Goal: Transaction & Acquisition: Purchase product/service

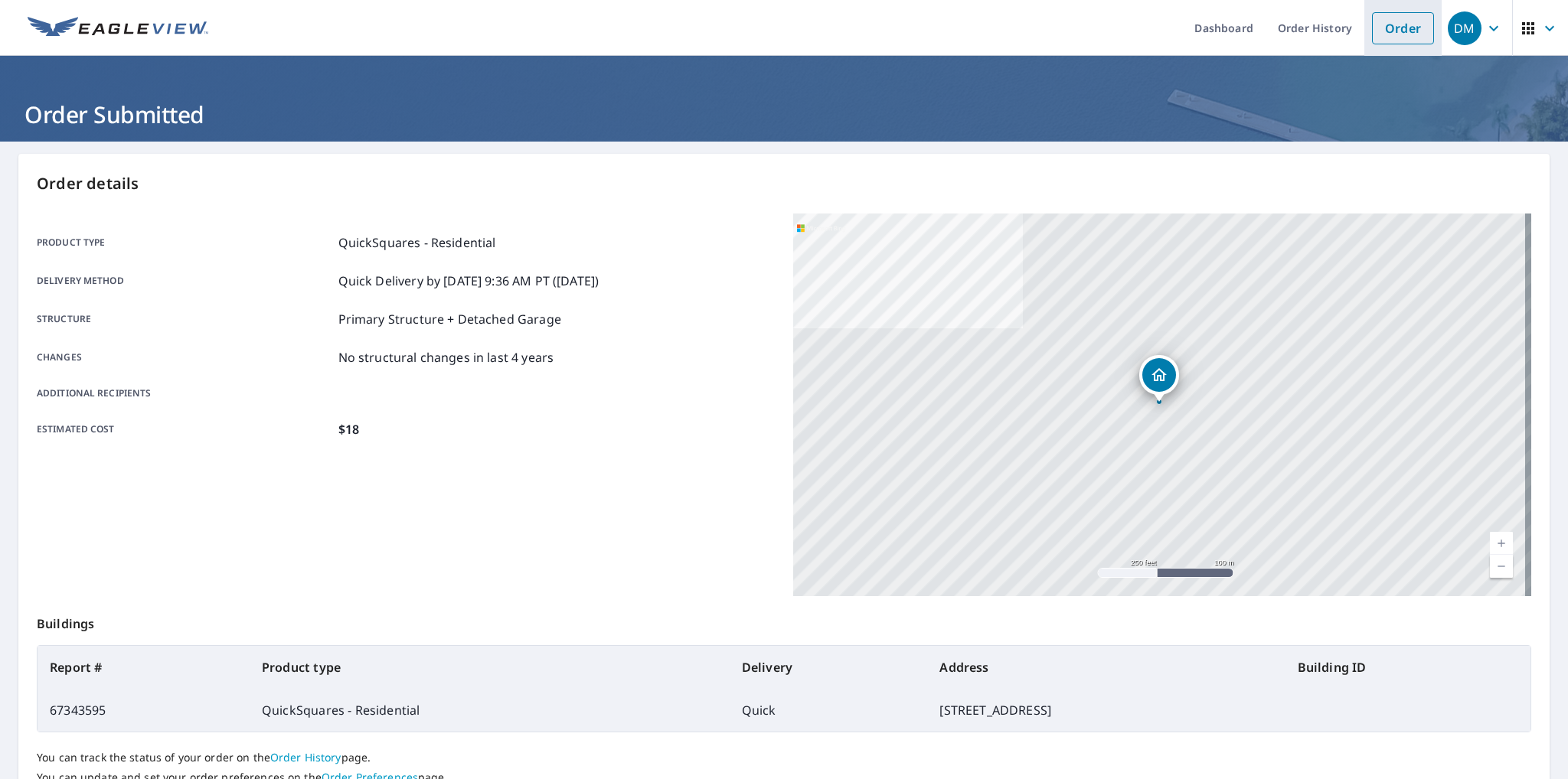
click at [1384, 34] on link "Order" at bounding box center [1402, 28] width 62 height 32
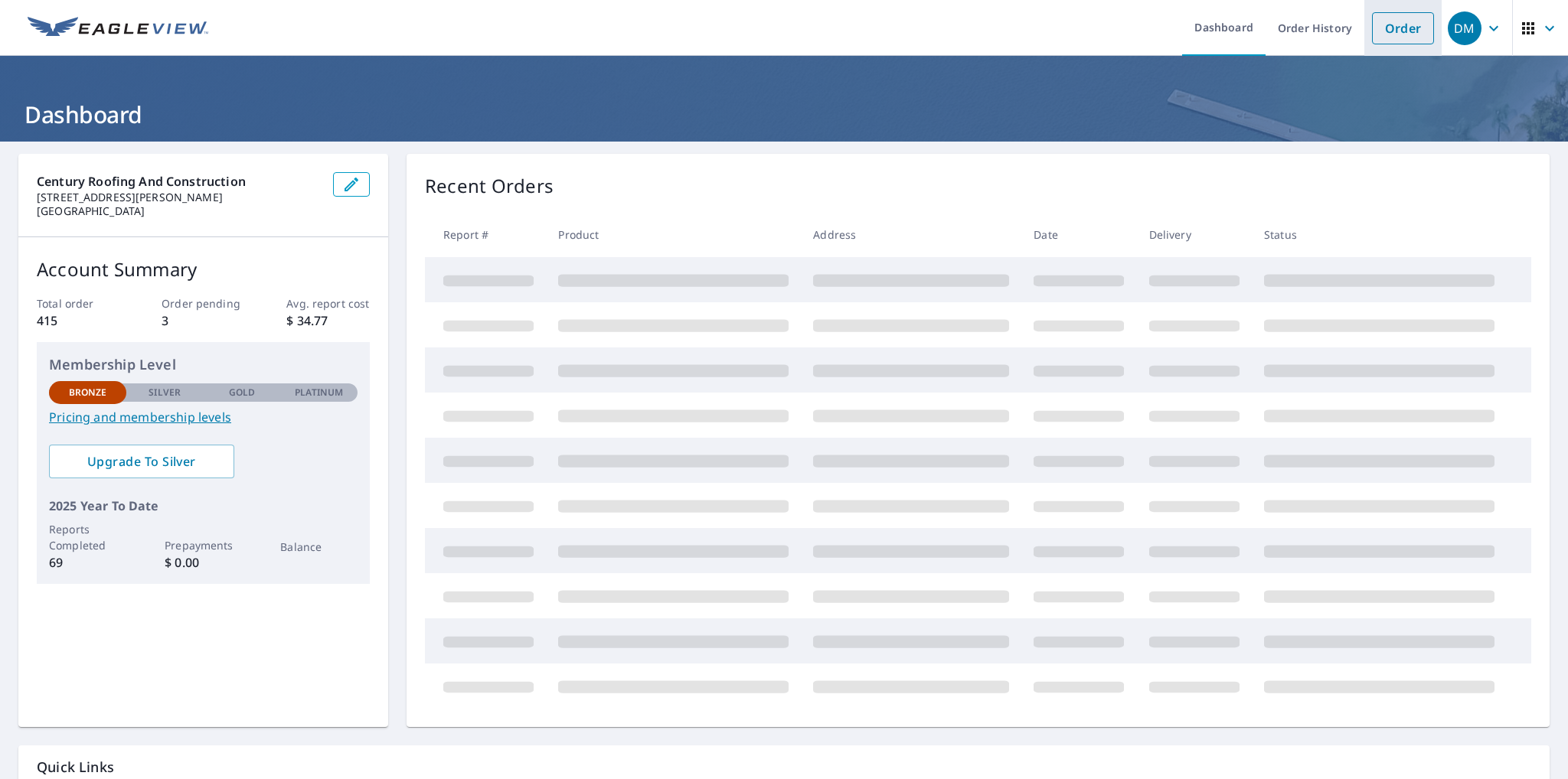
click at [1410, 38] on link "Order" at bounding box center [1402, 28] width 62 height 32
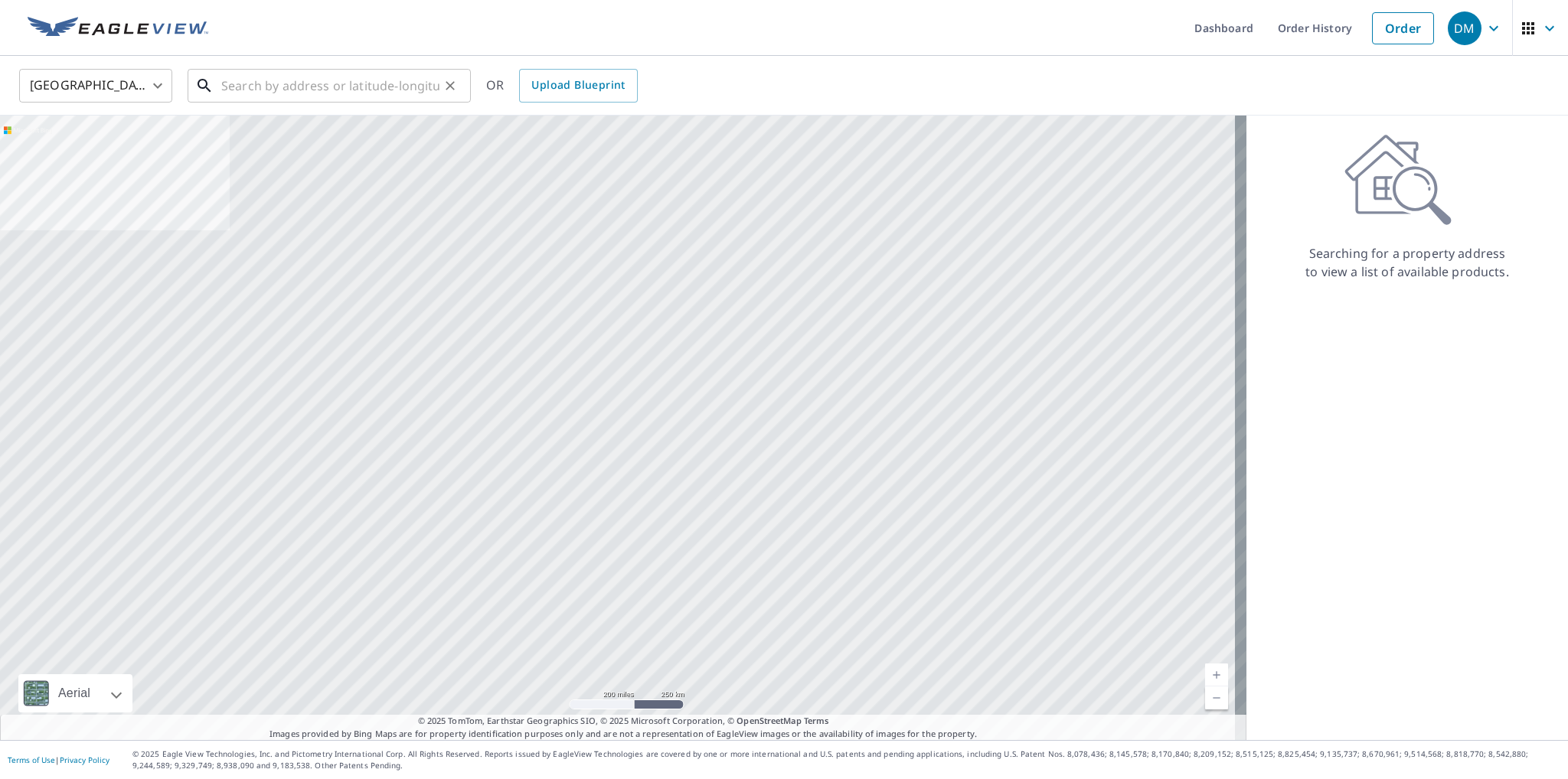
click at [379, 85] on input "text" at bounding box center [330, 85] width 219 height 43
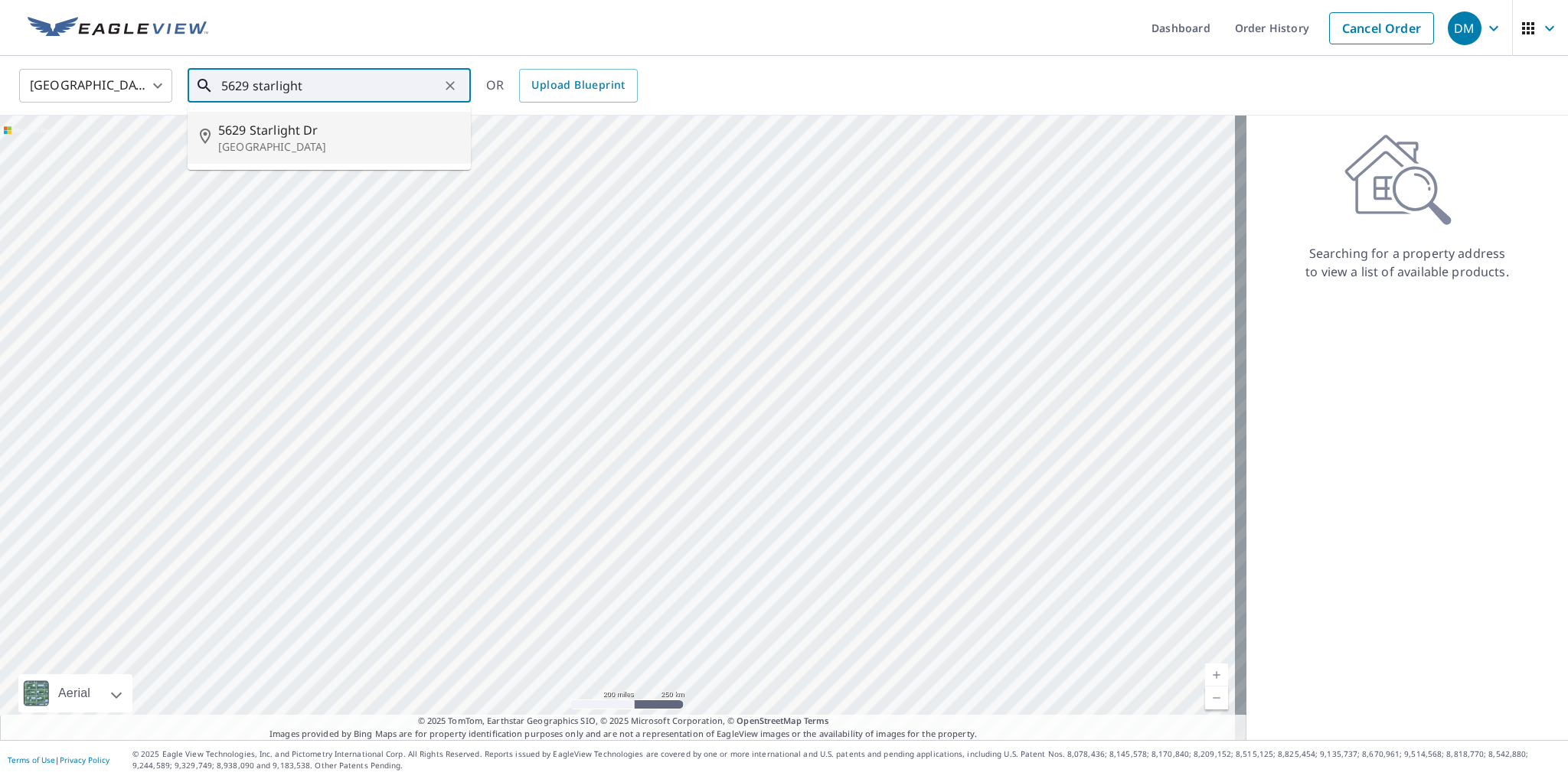
click at [338, 141] on p "Haltom City, TX 76117" at bounding box center [338, 147] width 240 height 16
type input "5629 Starlight Dr Haltom City, TX 76117"
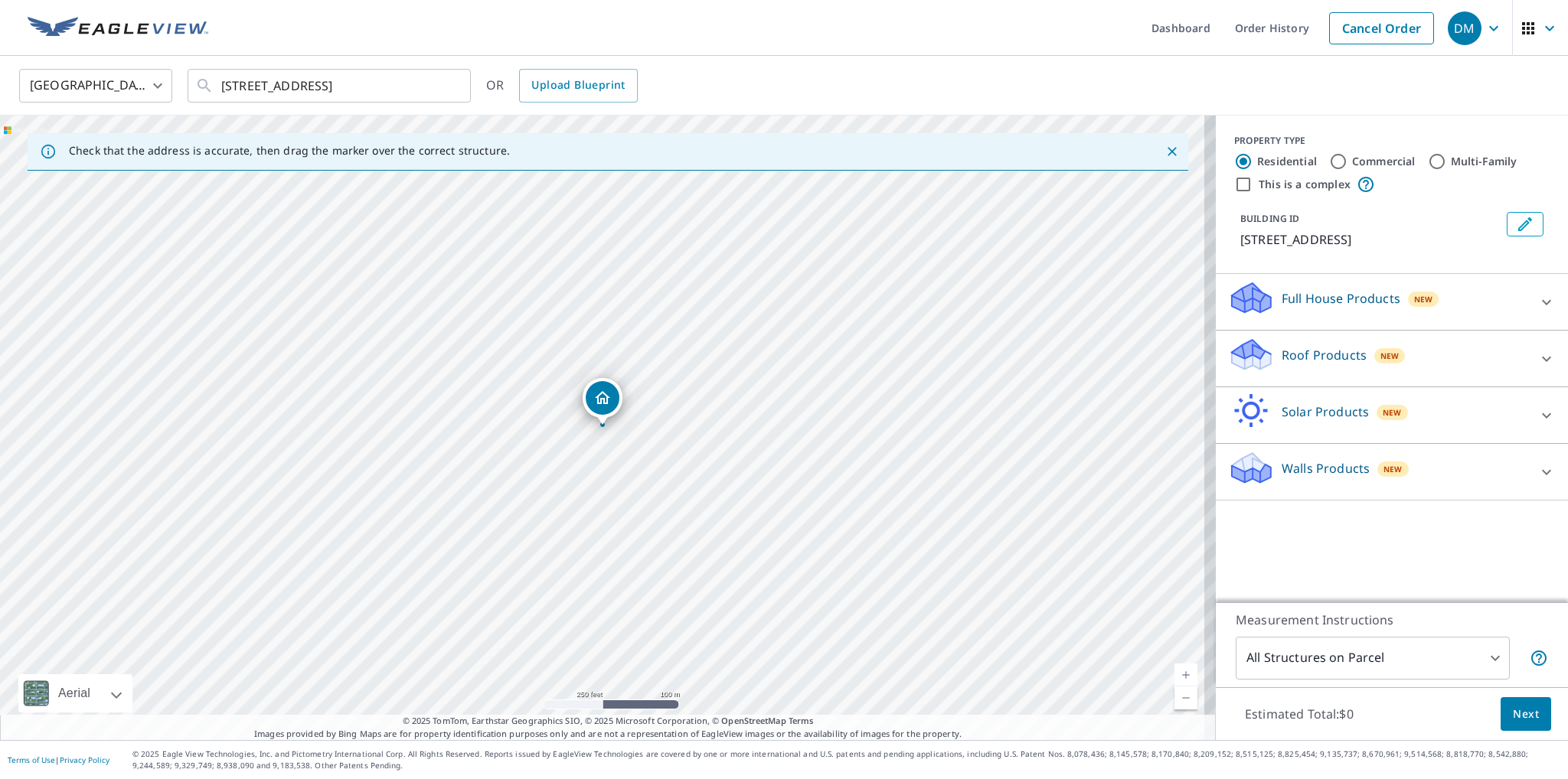
click at [1318, 351] on p "Roof Products" at bounding box center [1324, 355] width 85 height 18
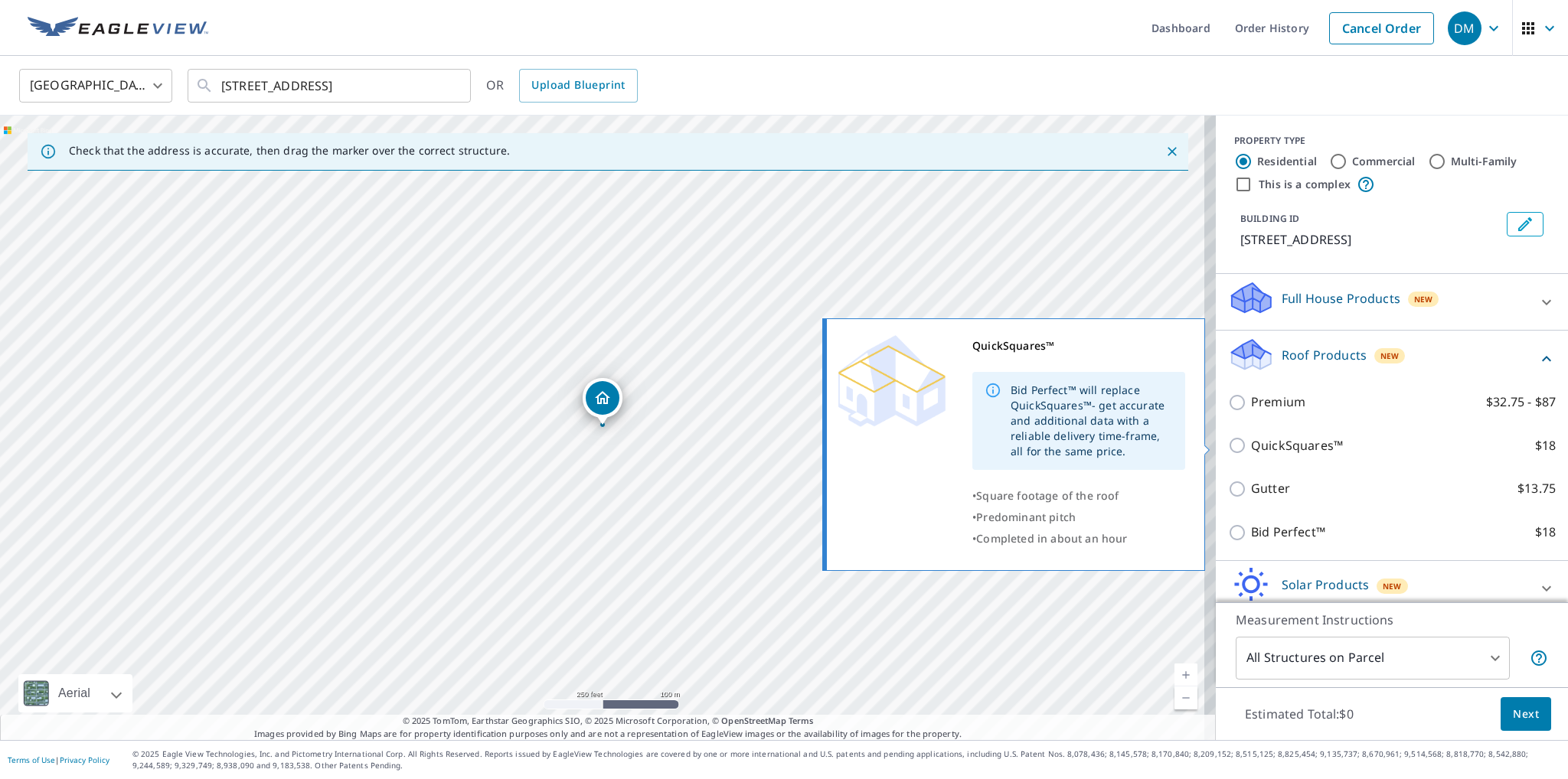
click at [1321, 447] on p "QuickSquares™" at bounding box center [1296, 445] width 92 height 19
click at [1251, 447] on input "QuickSquares™ $18" at bounding box center [1239, 445] width 23 height 18
checkbox input "true"
type input "1"
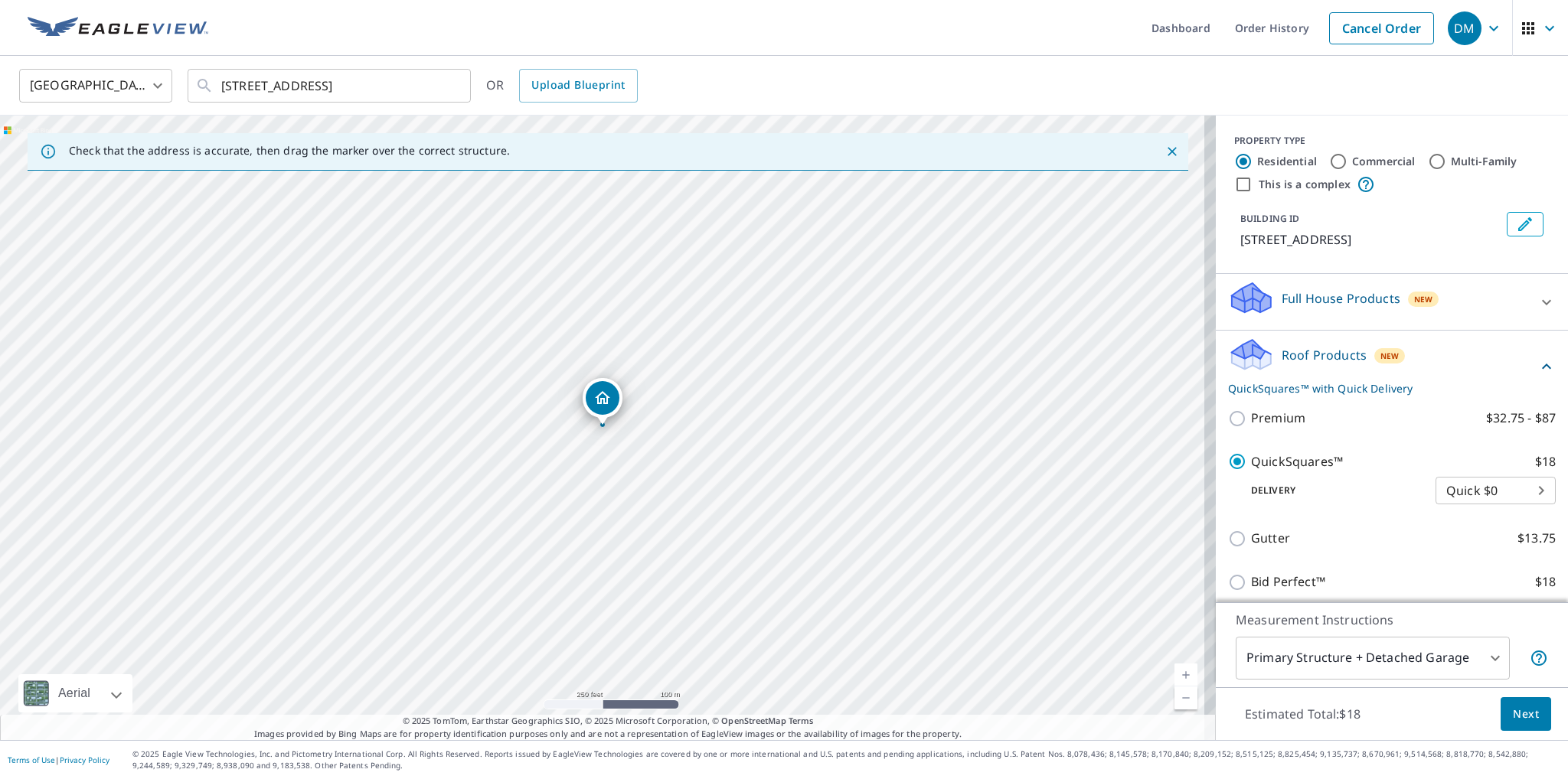
click at [1525, 717] on span "Next" at bounding box center [1525, 714] width 26 height 19
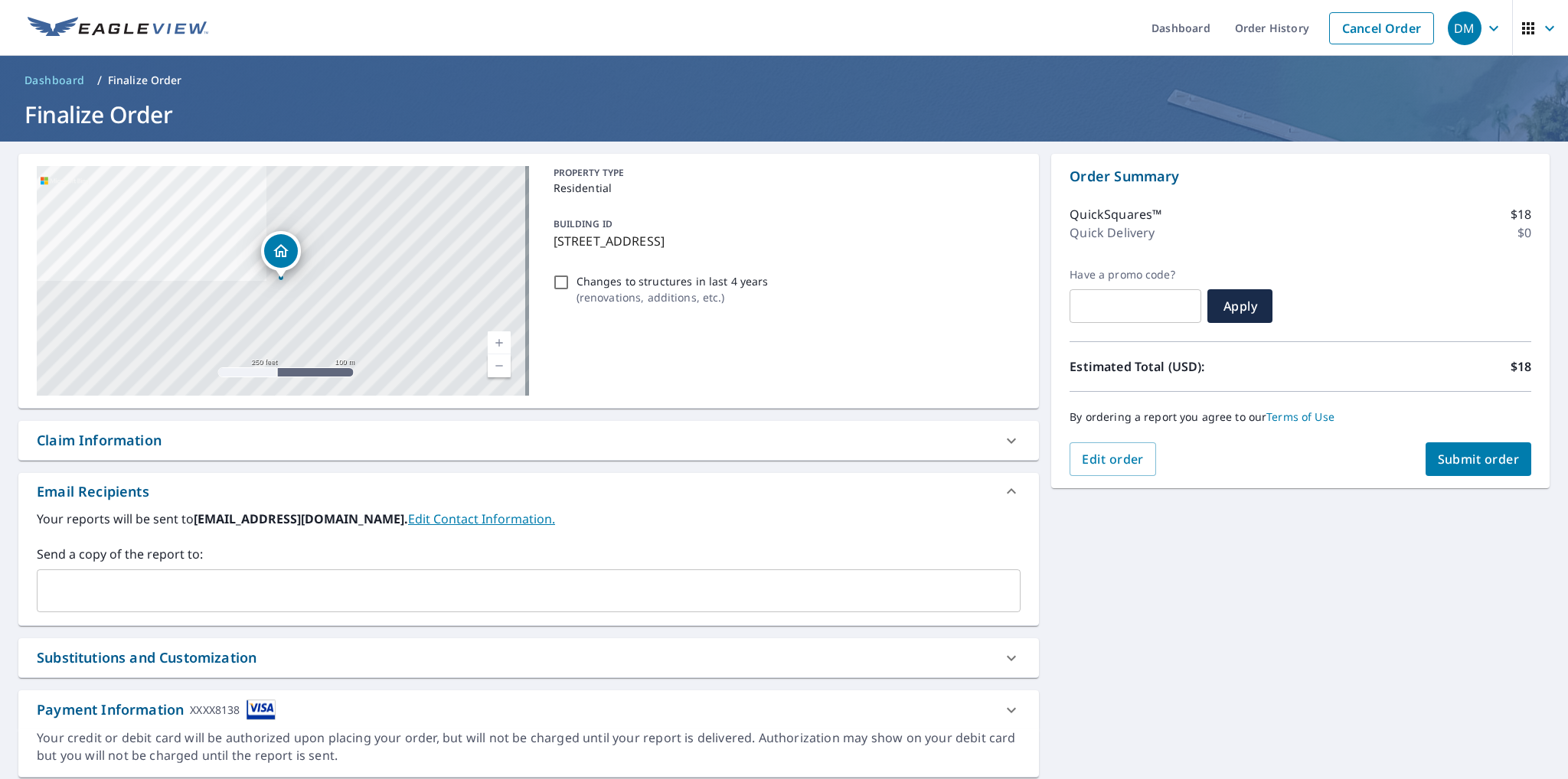
click at [1455, 466] on span "Submit order" at bounding box center [1478, 460] width 82 height 17
